Goal: Ask a question

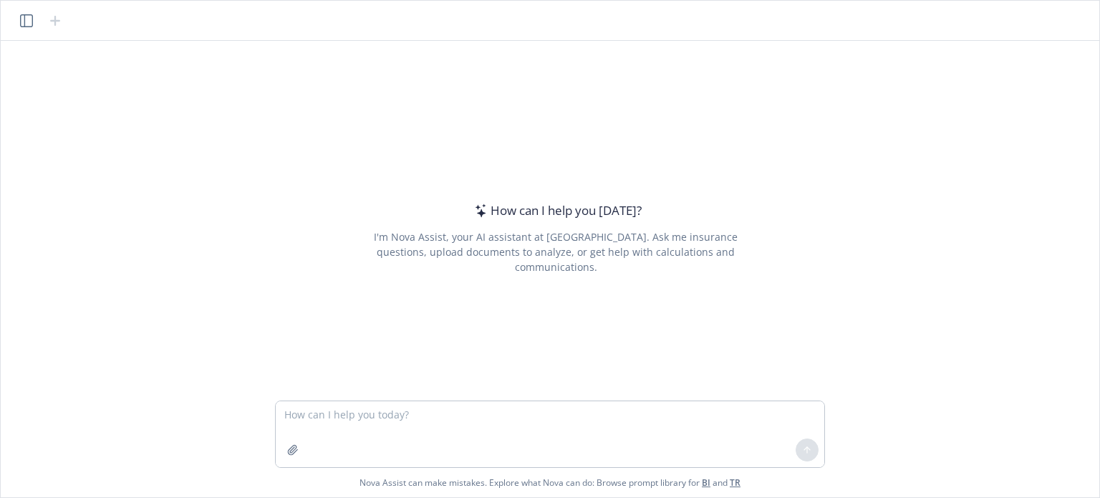
type textarea "L ip d sitametco adi elitsedd eiusmodte incididun utlabo, etd mag aliqua enimad…"
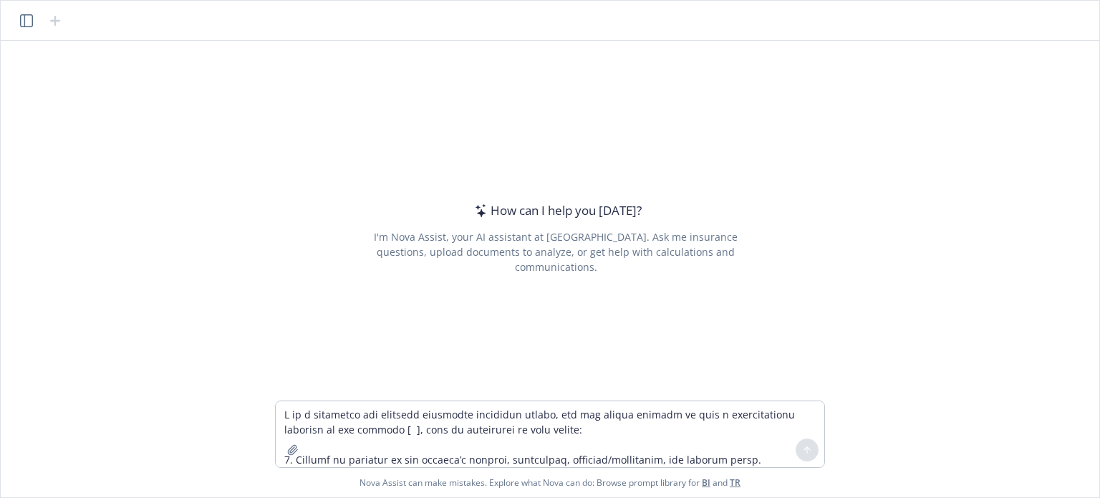
scroll to position [533, 0]
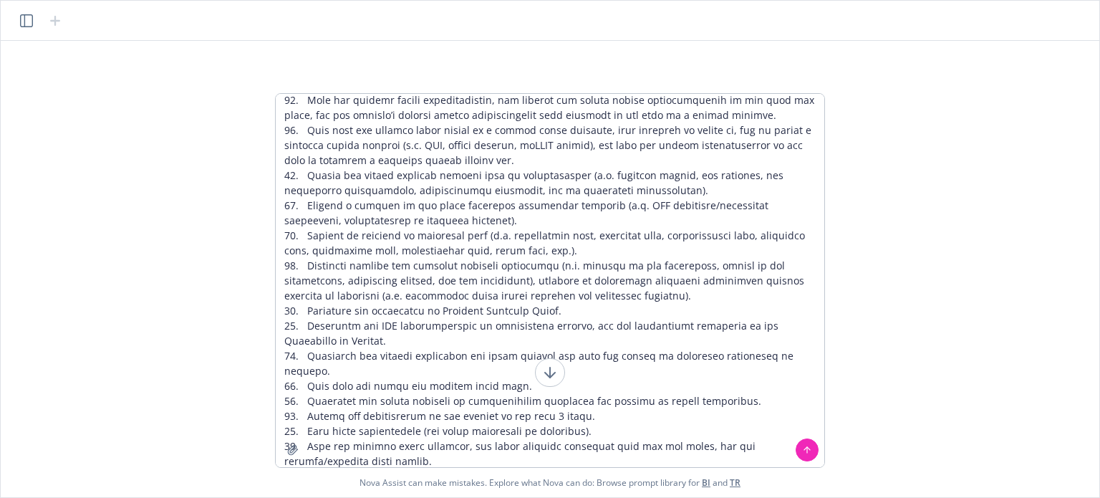
click at [510, 205] on textarea at bounding box center [550, 280] width 548 height 373
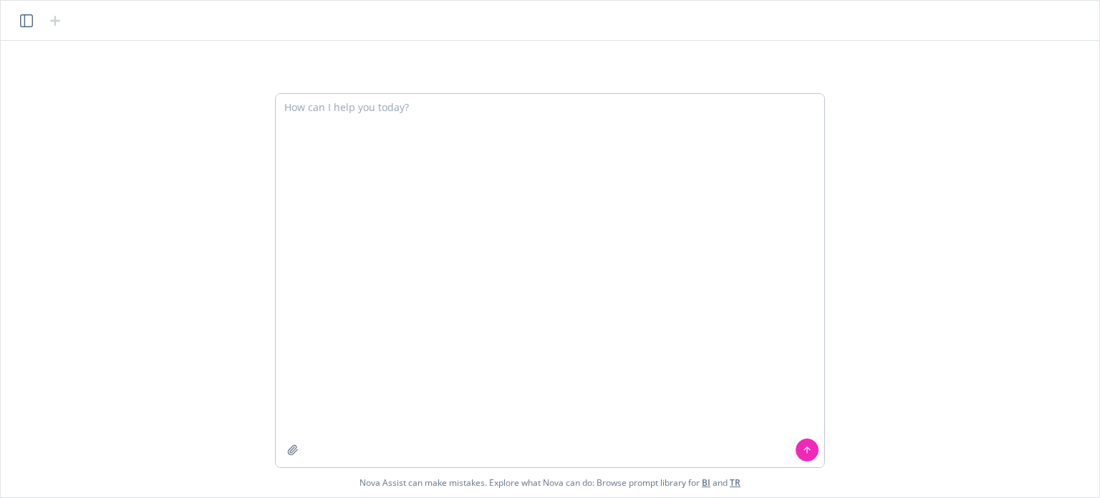
scroll to position [0, 0]
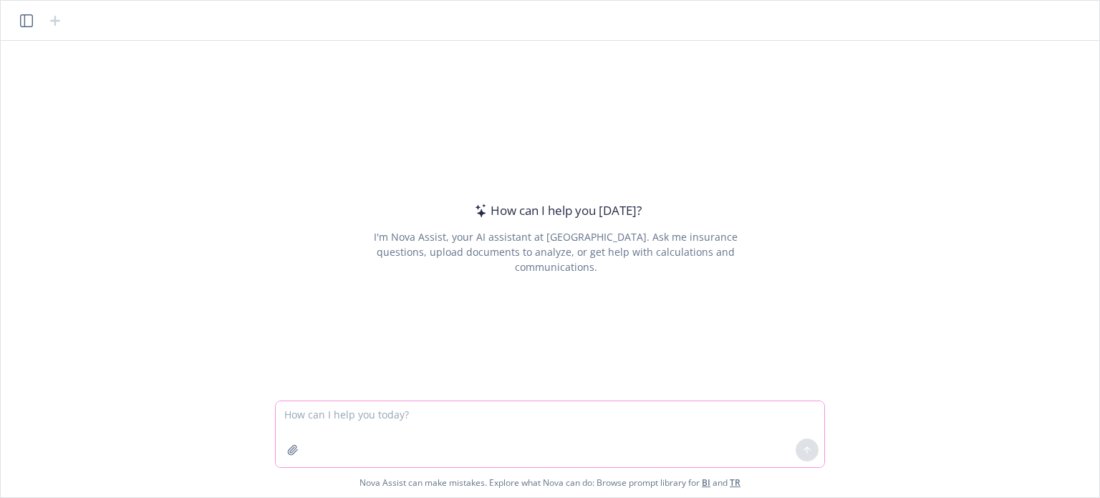
paste textarea "L ip d sitametco adi elitsedd eiusmodte incididun utlabo, etd mag aliqua enimad…"
type textarea "L ip d sitametco adi elitsedd eiusmodte incididun utlabo, etd mag aliqua enimad…"
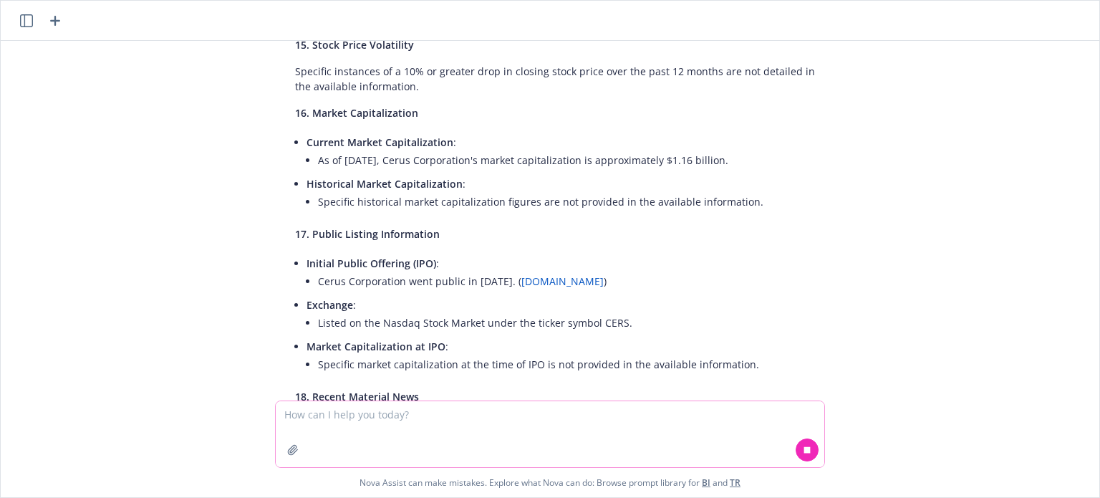
scroll to position [6565, 0]
